Goal: Transaction & Acquisition: Download file/media

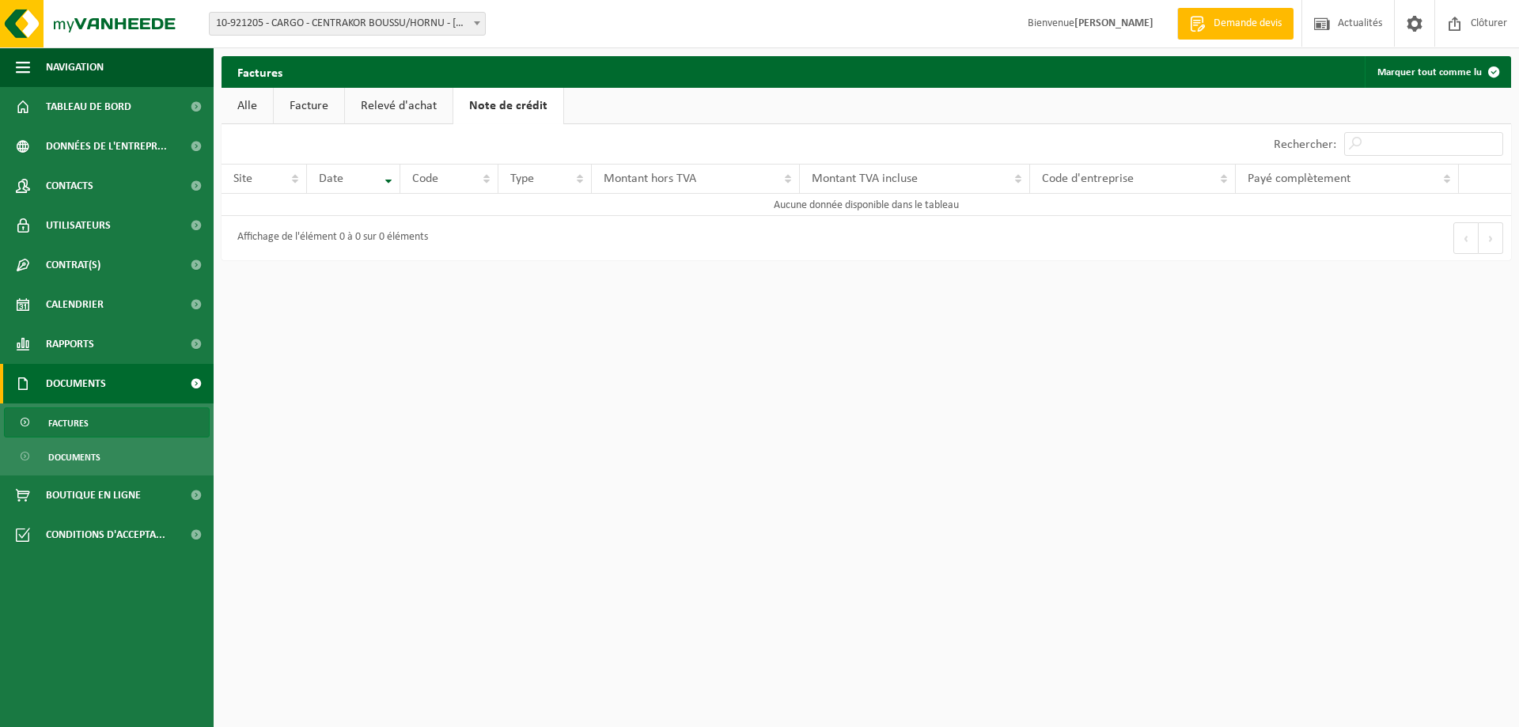
click at [476, 21] on b at bounding box center [477, 23] width 6 height 4
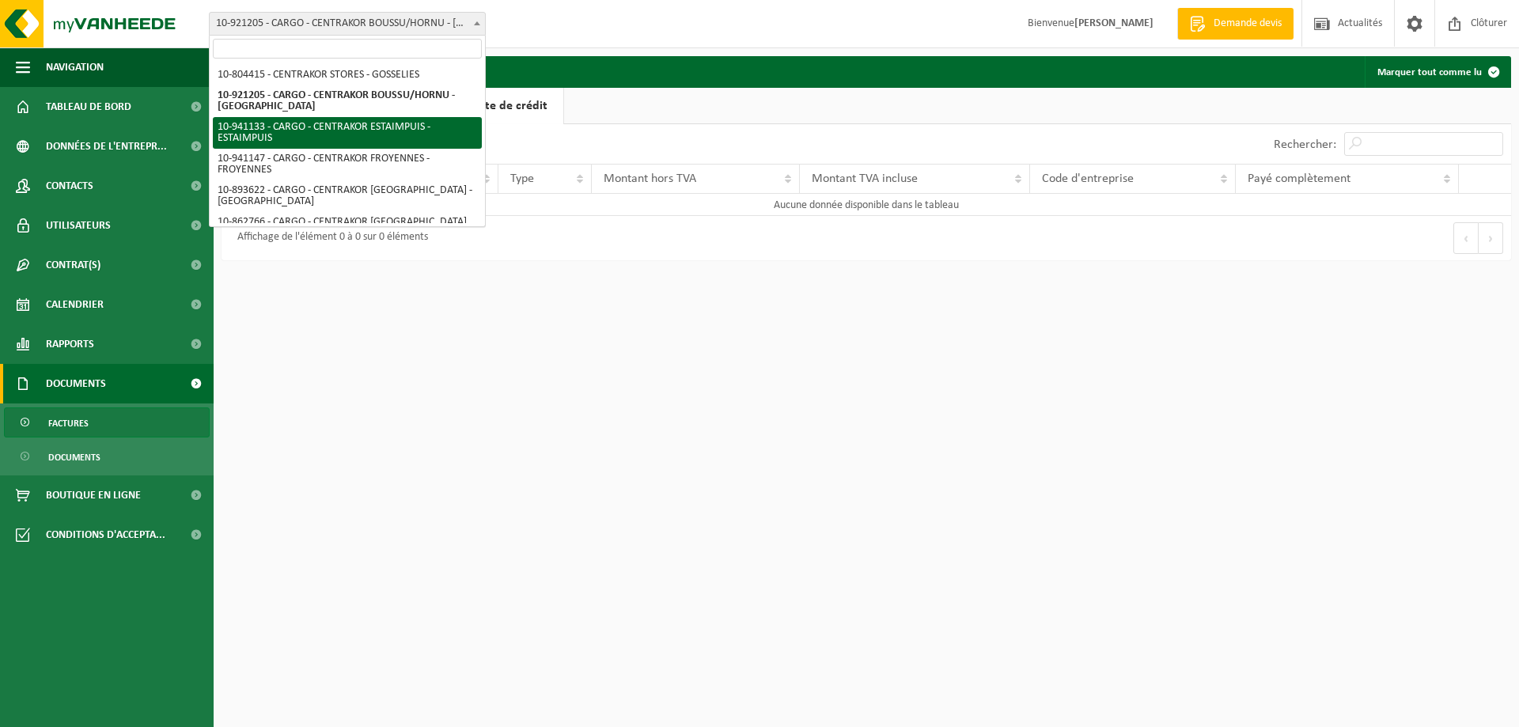
select select "139184"
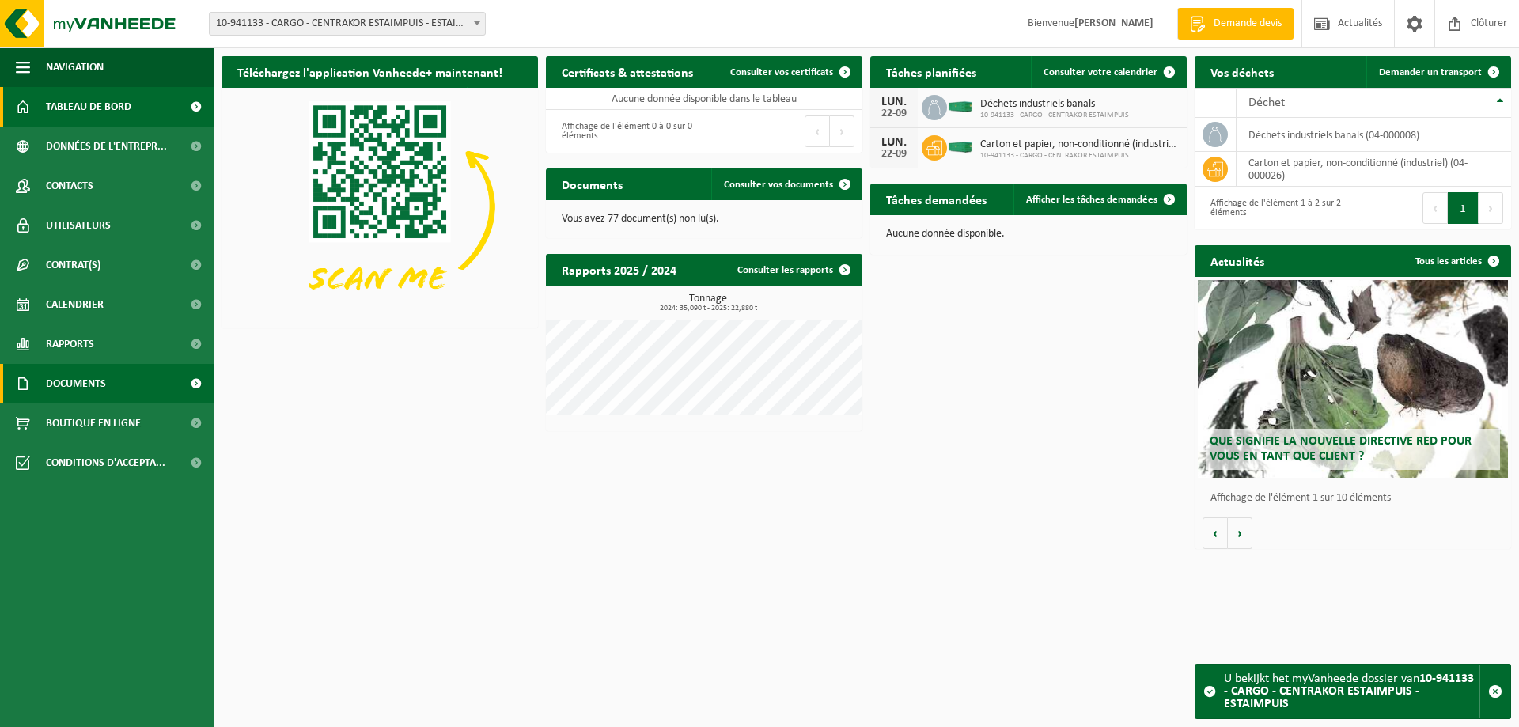
click at [157, 385] on link "Documents" at bounding box center [107, 384] width 214 height 40
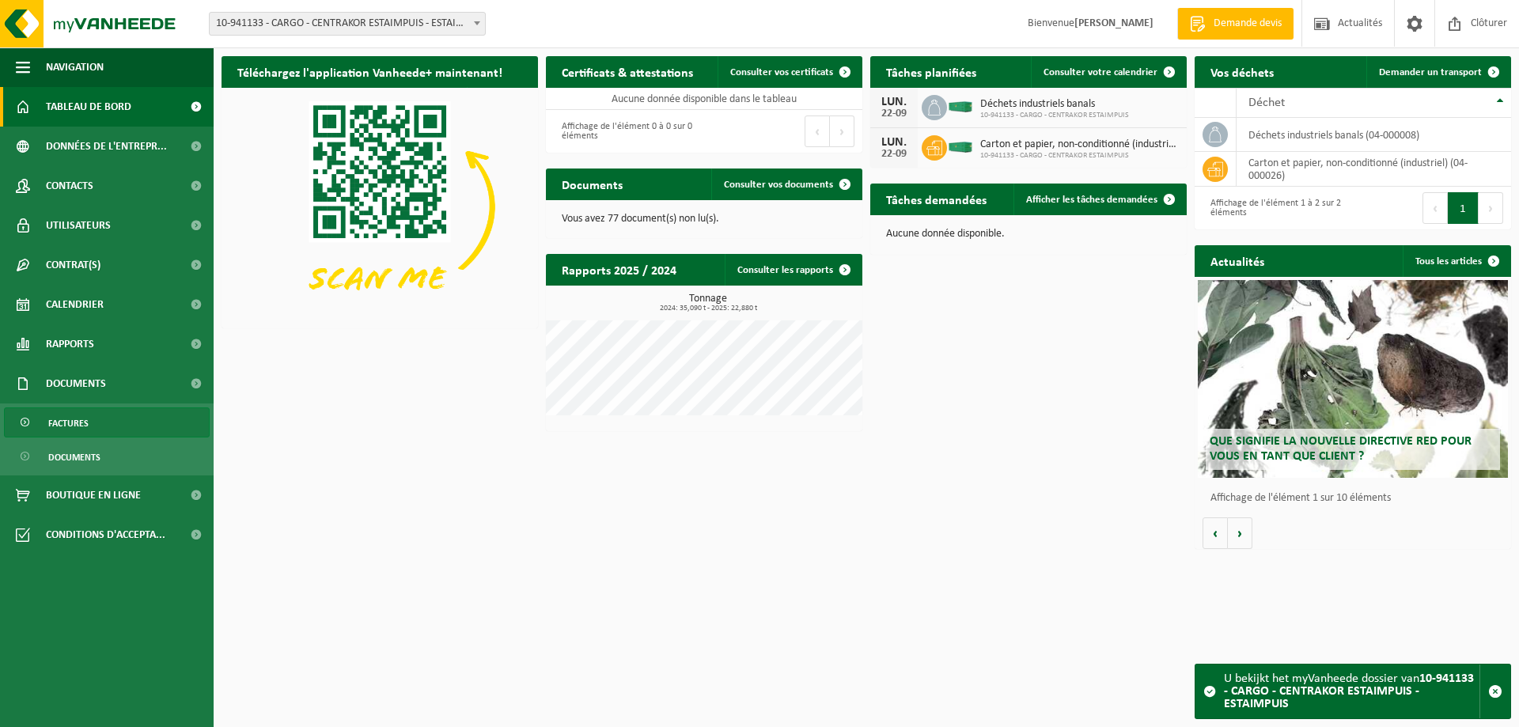
click at [78, 422] on span "Factures" at bounding box center [68, 423] width 40 height 30
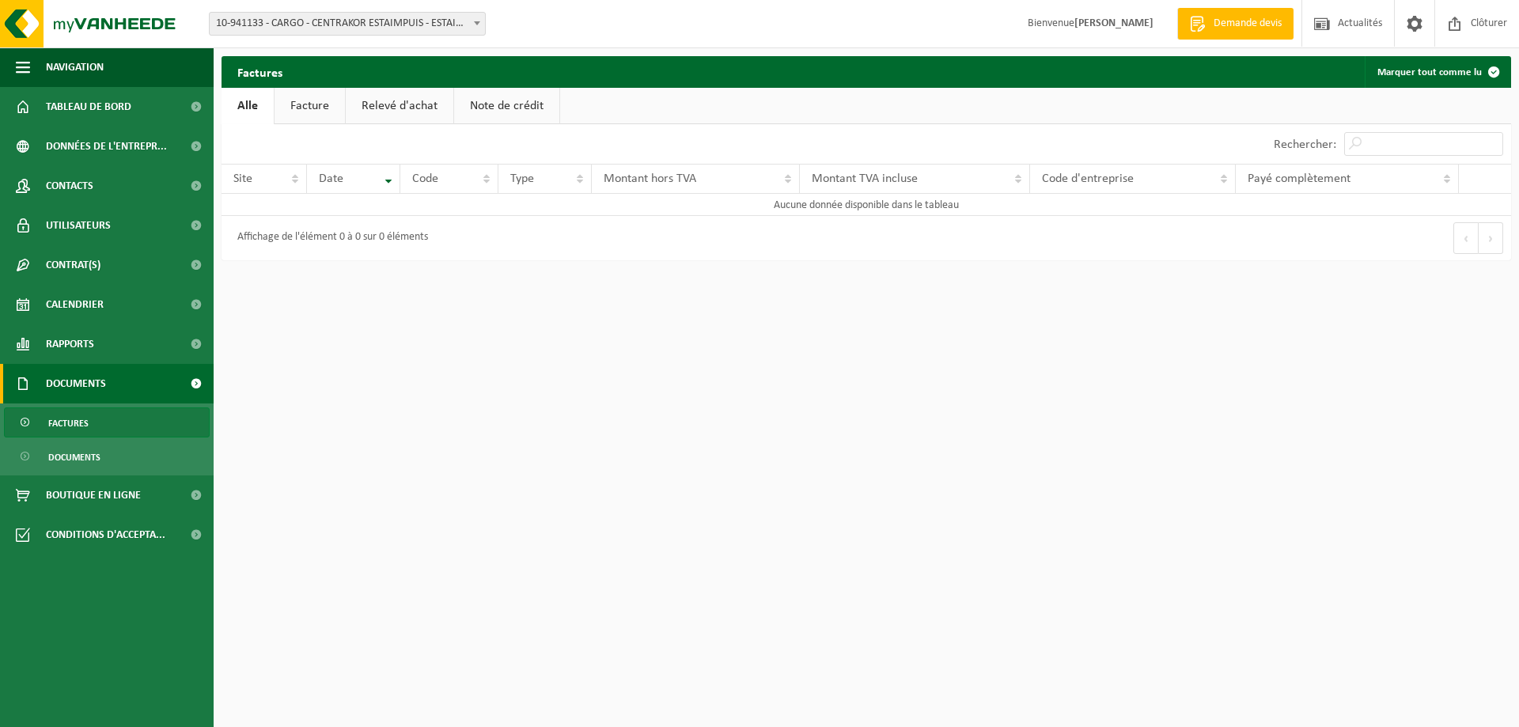
click at [401, 104] on link "Relevé d'achat" at bounding box center [400, 106] width 108 height 36
click at [498, 104] on link "Note de crédit" at bounding box center [509, 106] width 105 height 36
click at [240, 104] on link "Alle" at bounding box center [247, 106] width 51 height 36
click at [475, 23] on b at bounding box center [477, 23] width 6 height 4
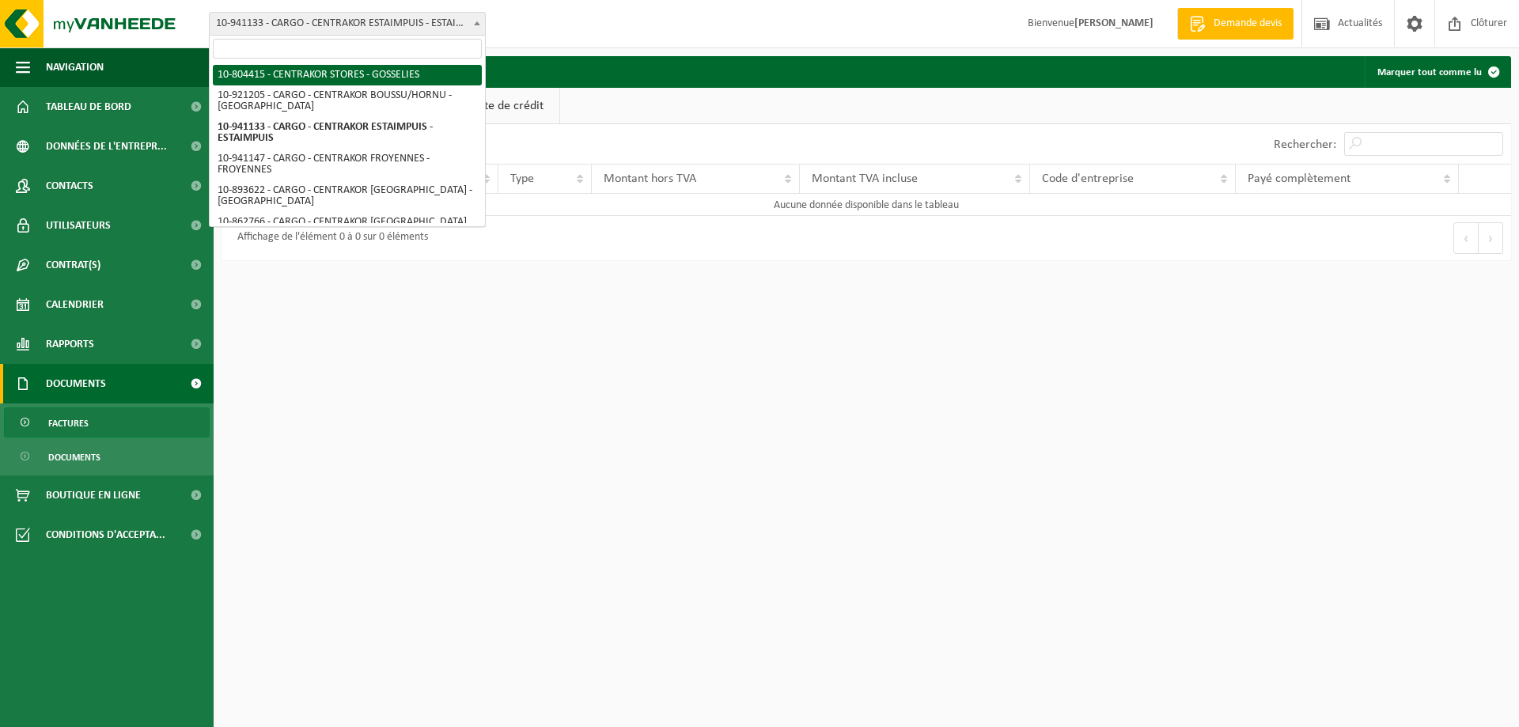
select select "102349"
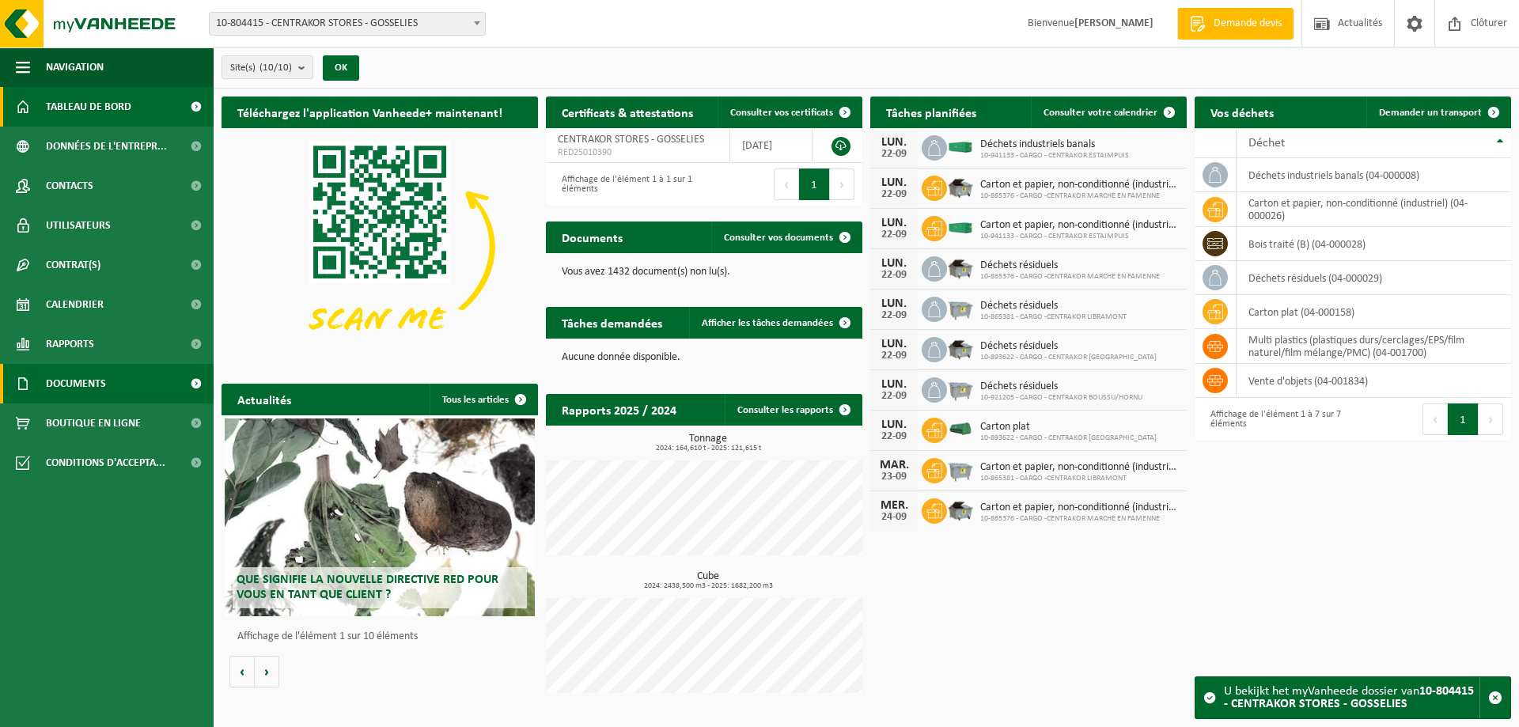
click at [152, 381] on link "Documents" at bounding box center [107, 384] width 214 height 40
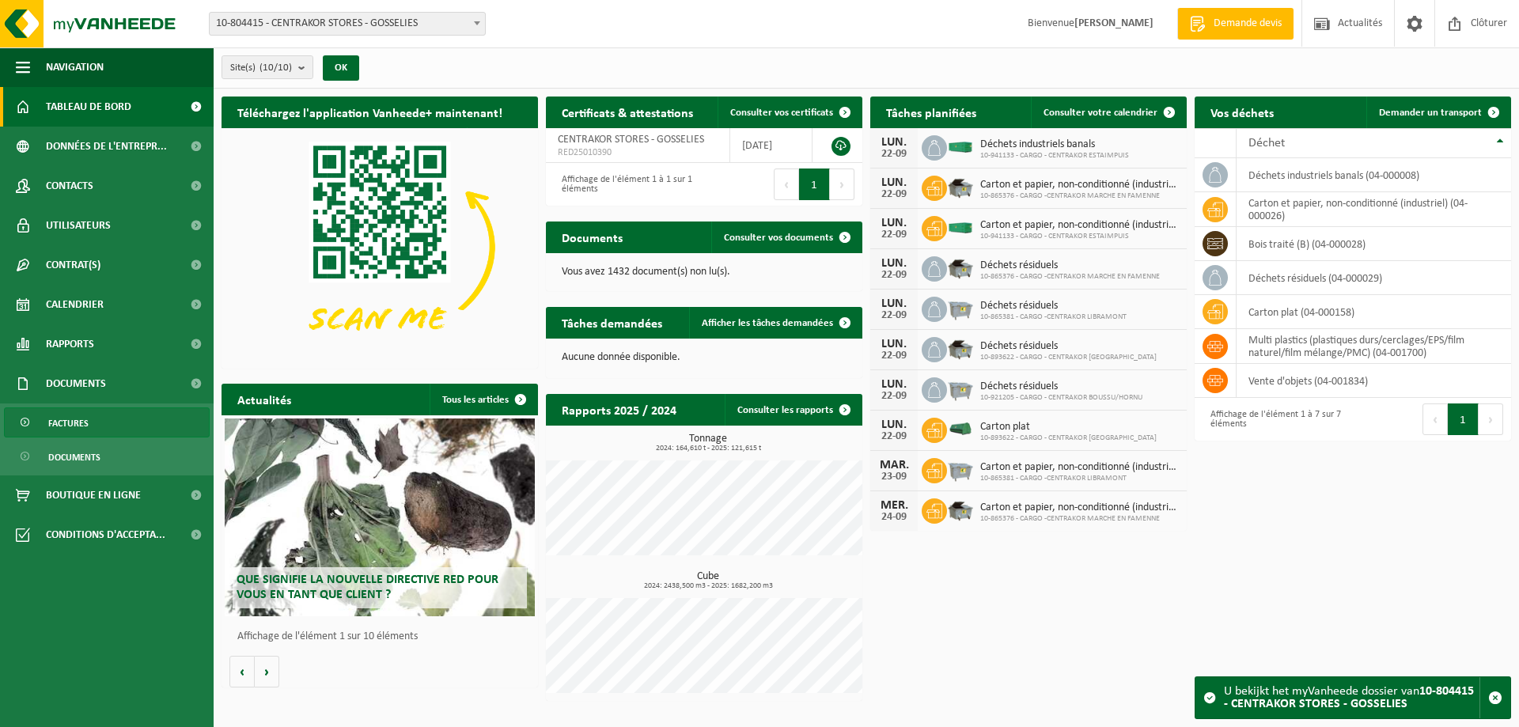
click at [103, 419] on link "Factures" at bounding box center [107, 422] width 206 height 30
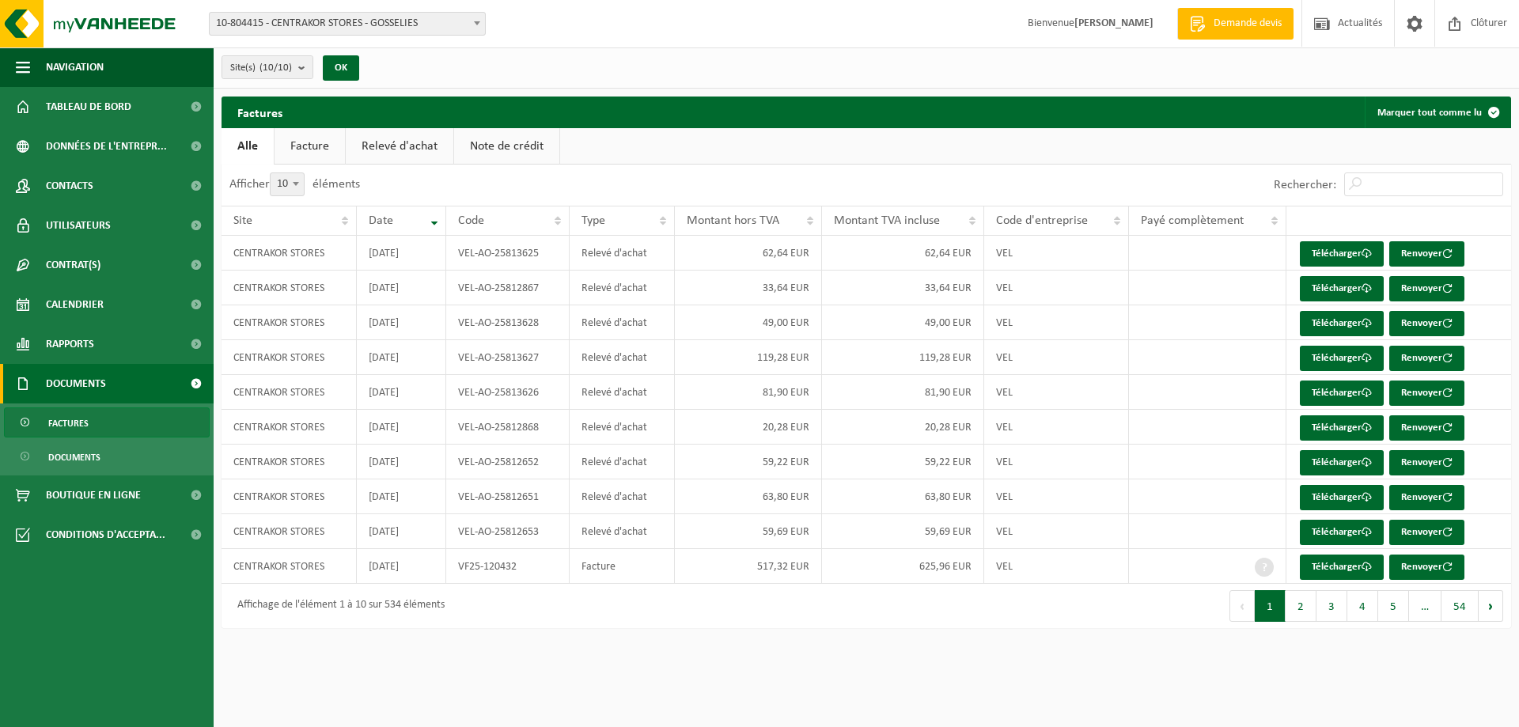
click at [491, 145] on link "Note de crédit" at bounding box center [506, 146] width 105 height 36
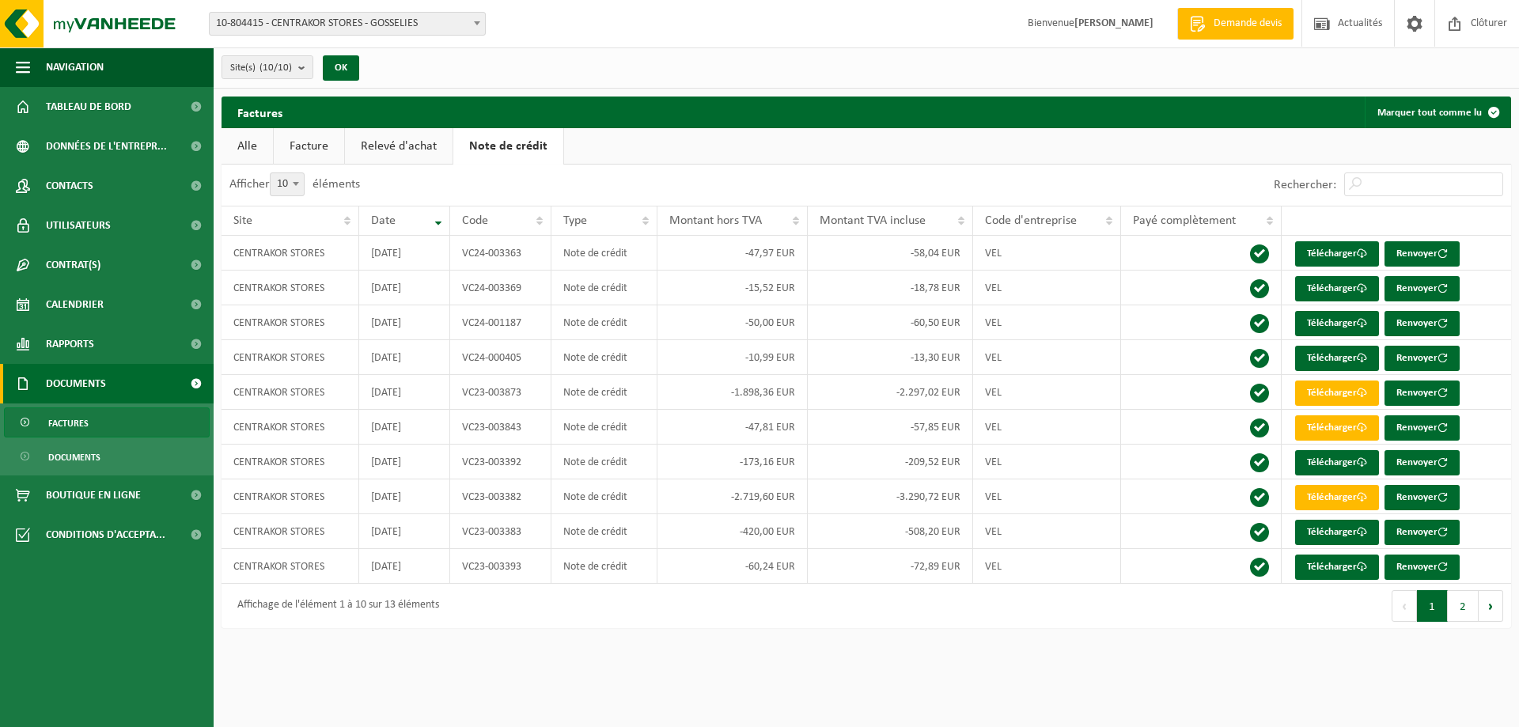
click at [476, 21] on span at bounding box center [477, 23] width 16 height 21
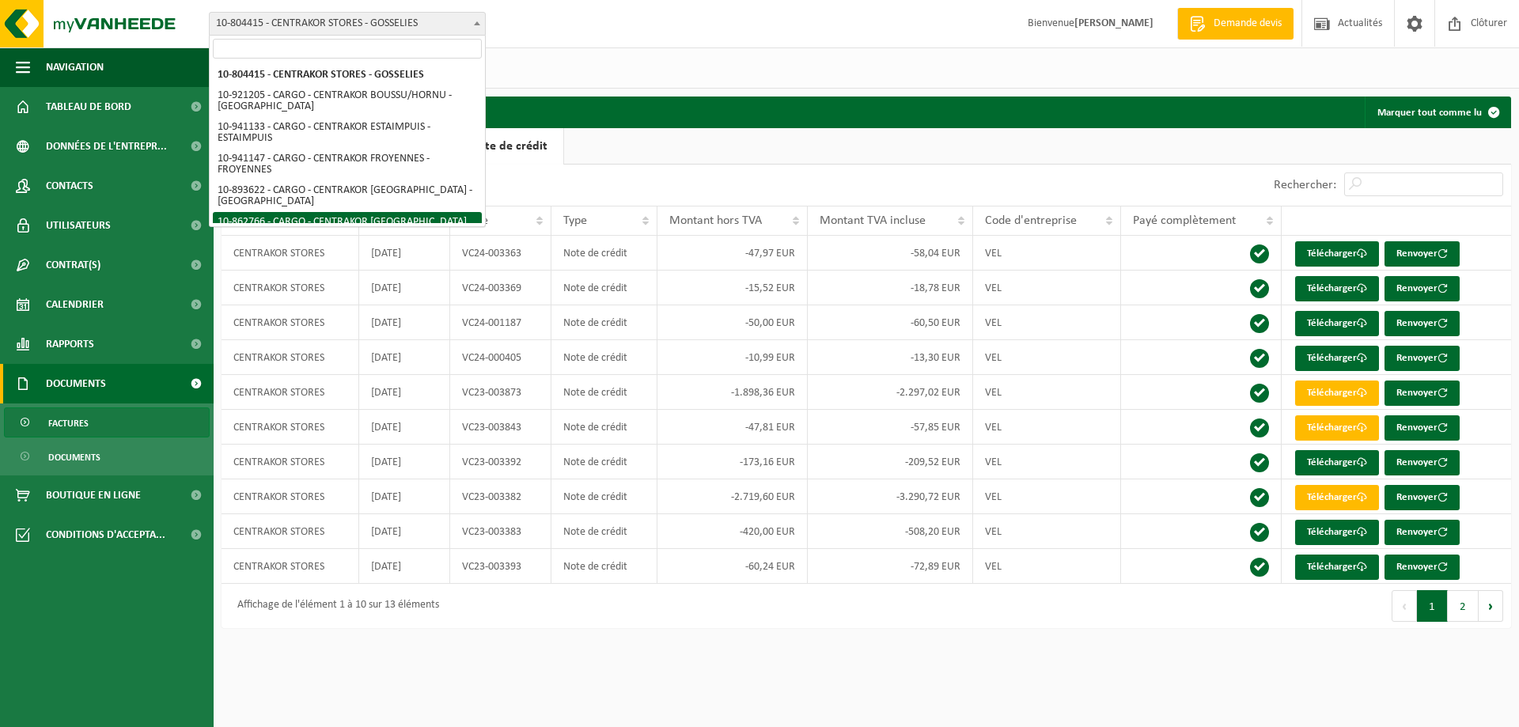
click at [642, 146] on ul "Alle Facture Relevé d'achat Note de crédit" at bounding box center [867, 146] width 1290 height 36
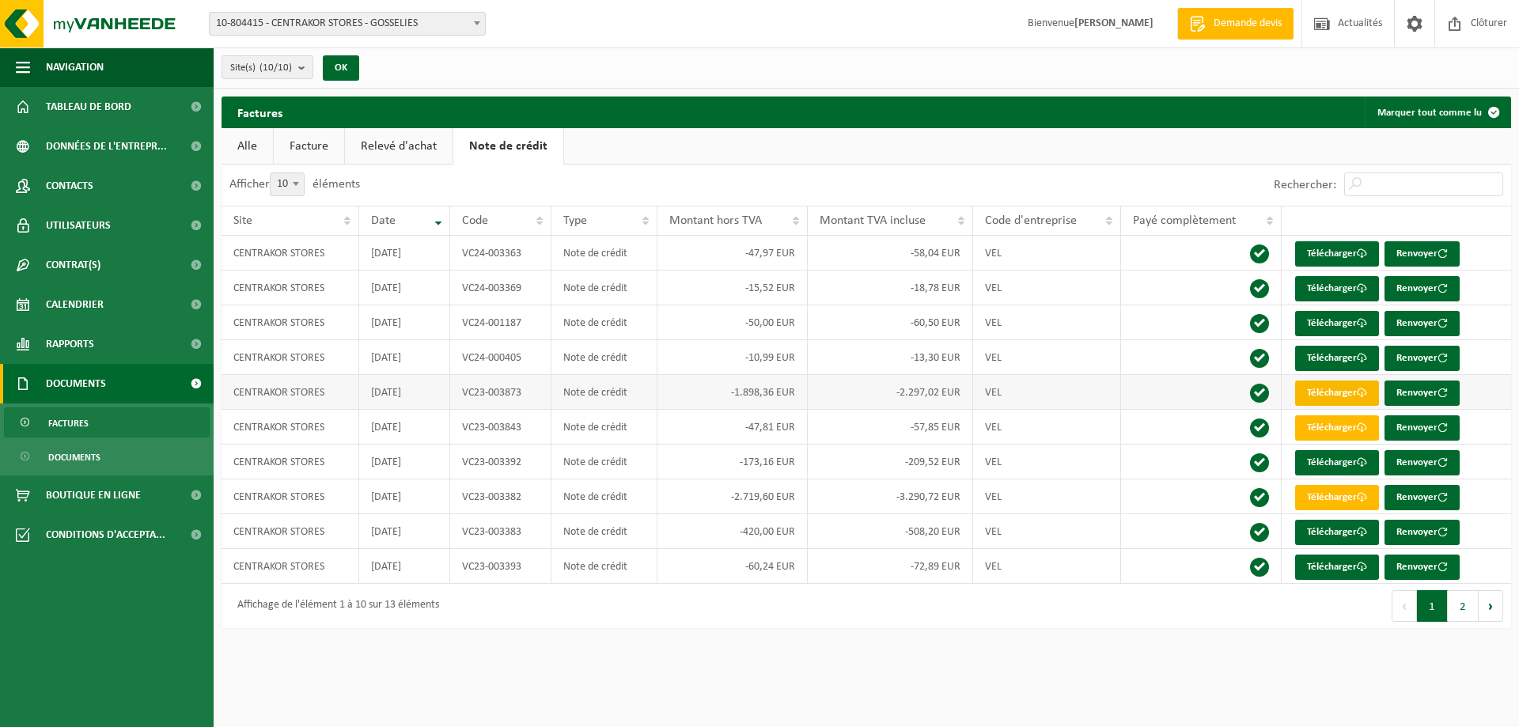
click at [1353, 393] on link "Télécharger" at bounding box center [1337, 393] width 84 height 25
click at [403, 145] on link "Relevé d'achat" at bounding box center [399, 146] width 108 height 36
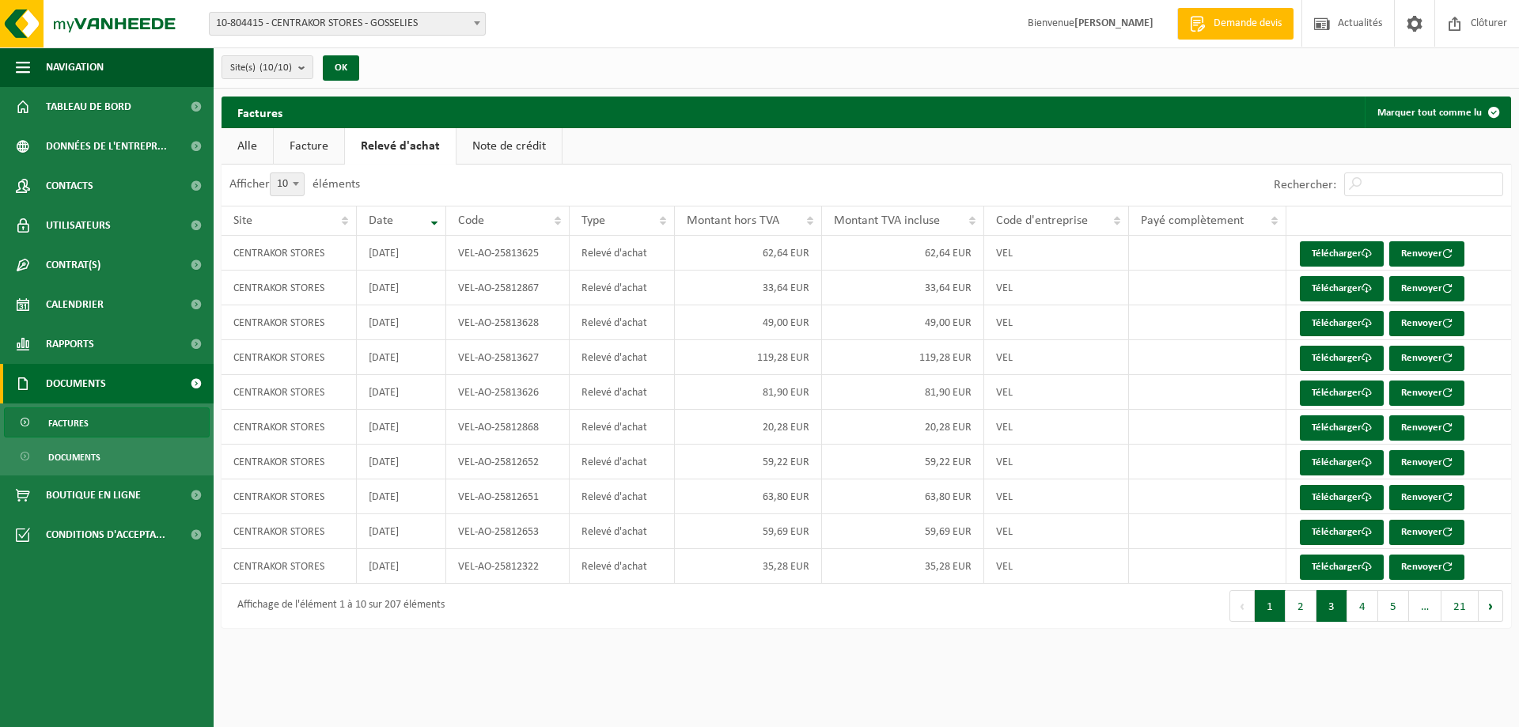
click at [1332, 605] on button "3" at bounding box center [1332, 606] width 31 height 32
click at [1347, 290] on link "Télécharger" at bounding box center [1342, 288] width 84 height 25
click at [1324, 323] on link "Télécharger" at bounding box center [1342, 323] width 84 height 25
click at [1327, 324] on link "Télécharger" at bounding box center [1342, 323] width 84 height 25
click at [1312, 358] on link "Télécharger" at bounding box center [1342, 358] width 84 height 25
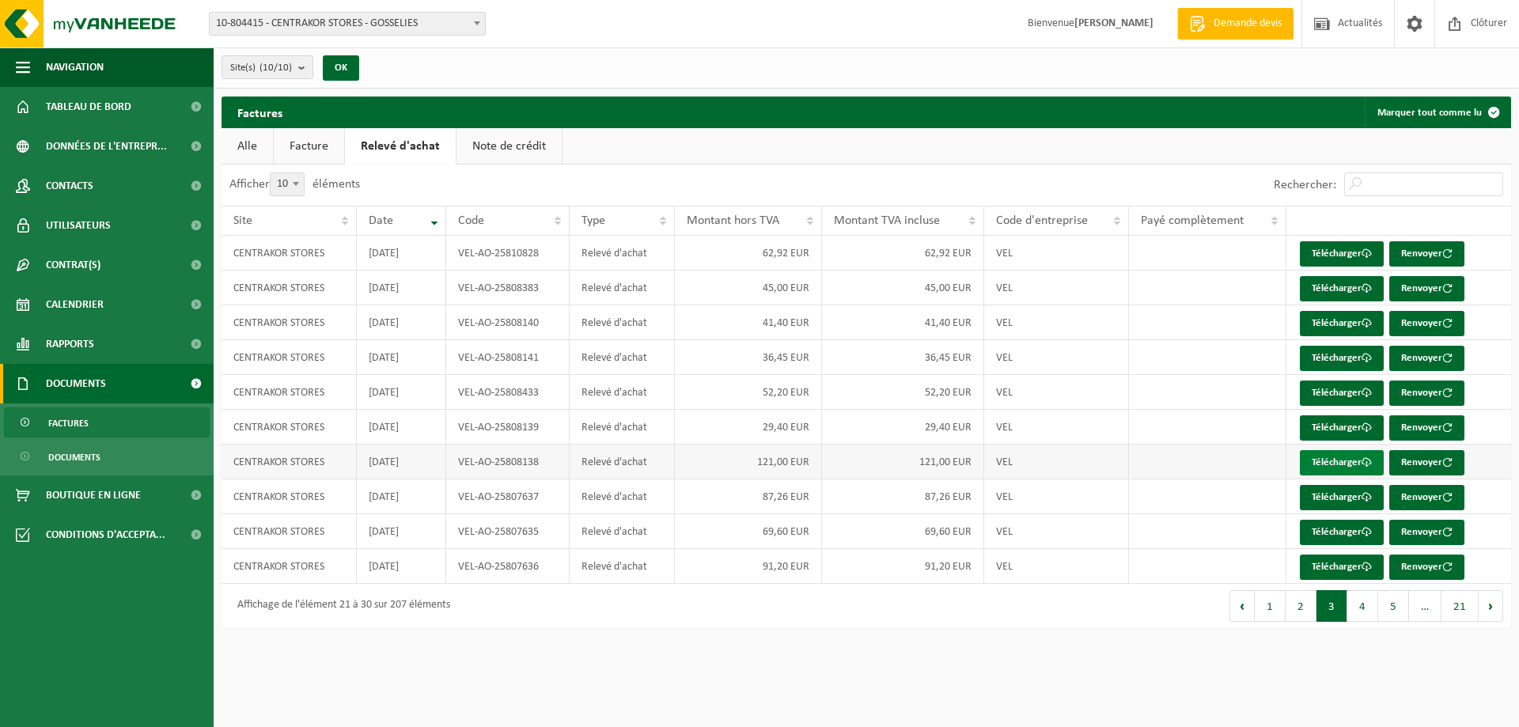
click at [1323, 464] on link "Télécharger" at bounding box center [1342, 462] width 84 height 25
click at [1321, 253] on link "Télécharger" at bounding box center [1342, 253] width 84 height 25
click at [1305, 609] on button "2" at bounding box center [1301, 606] width 31 height 32
click at [1328, 565] on link "Télécharger" at bounding box center [1342, 567] width 84 height 25
click at [1335, 532] on link "Télécharger" at bounding box center [1342, 532] width 84 height 25
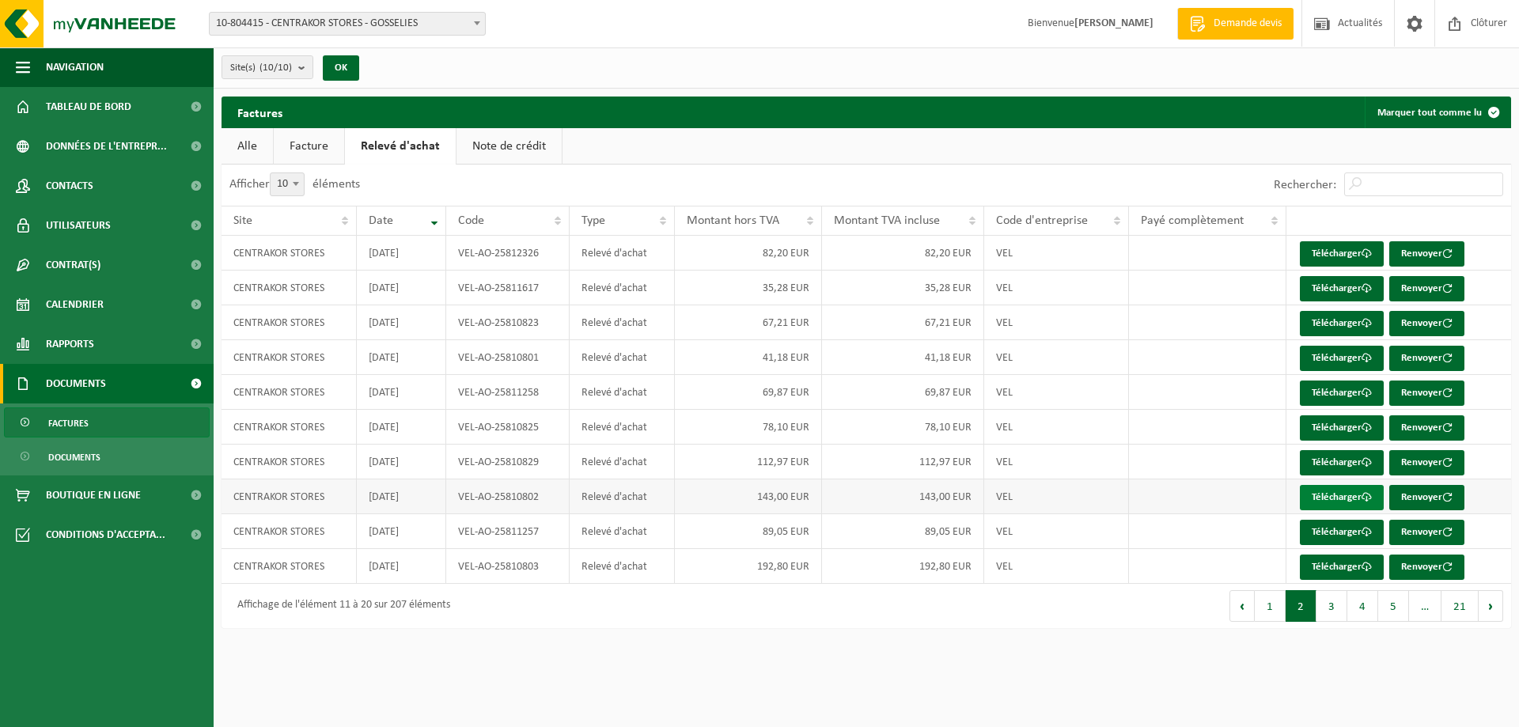
click at [1324, 492] on link "Télécharger" at bounding box center [1342, 497] width 84 height 25
click at [1329, 457] on link "Télécharger" at bounding box center [1342, 462] width 84 height 25
click at [1338, 424] on link "Télécharger" at bounding box center [1342, 427] width 84 height 25
click at [1324, 388] on link "Télécharger" at bounding box center [1342, 393] width 84 height 25
click at [1324, 353] on link "Télécharger" at bounding box center [1342, 358] width 84 height 25
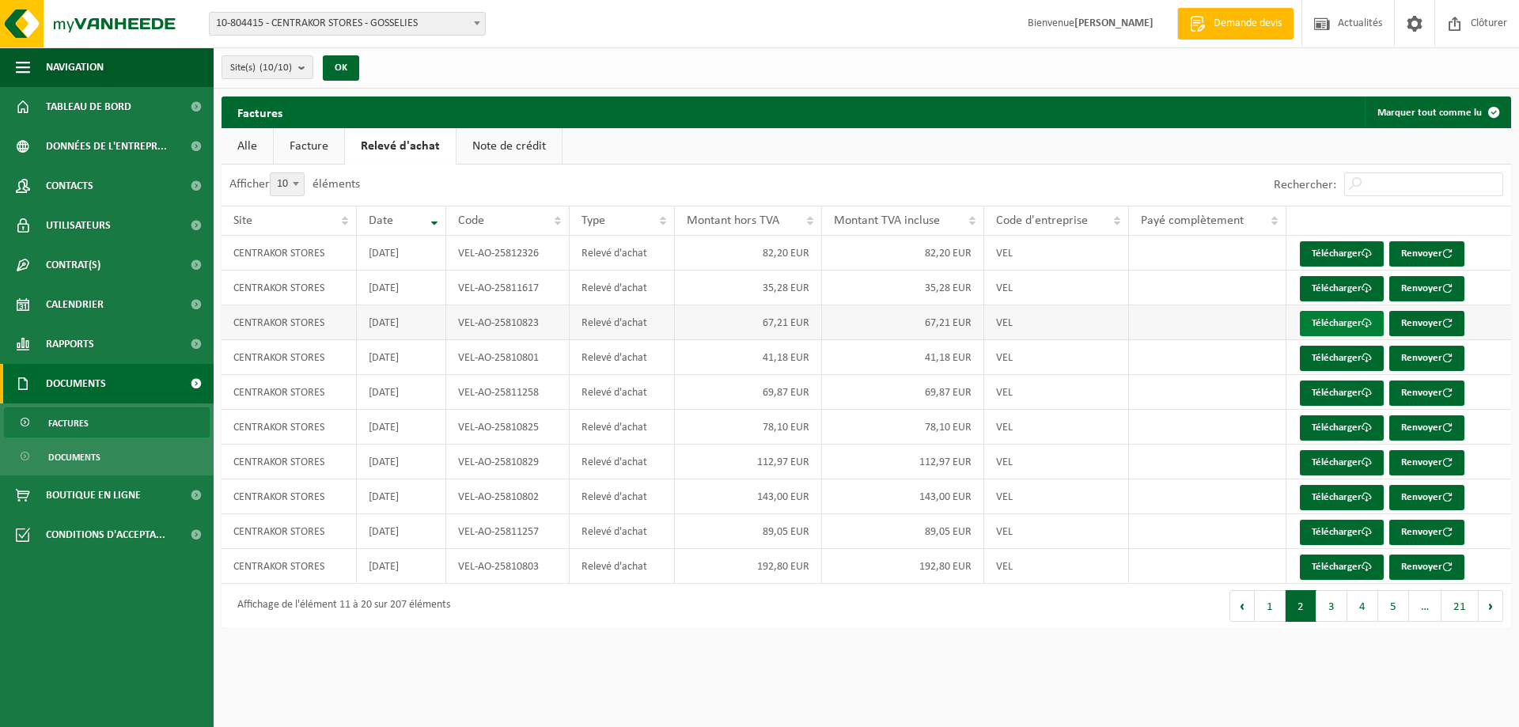
click at [1340, 327] on link "Télécharger" at bounding box center [1342, 323] width 84 height 25
